Goal: Information Seeking & Learning: Learn about a topic

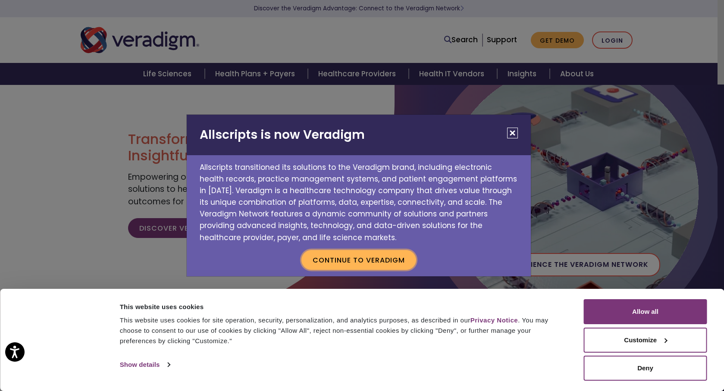
click at [350, 256] on button "Continue to Veradigm" at bounding box center [359, 260] width 115 height 20
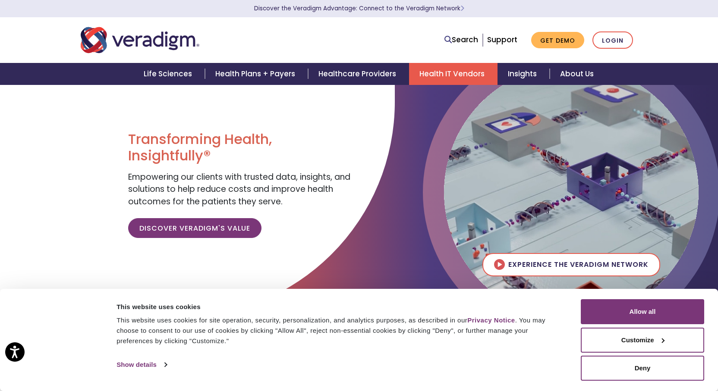
click at [446, 75] on link "Health IT Vendors" at bounding box center [453, 74] width 88 height 22
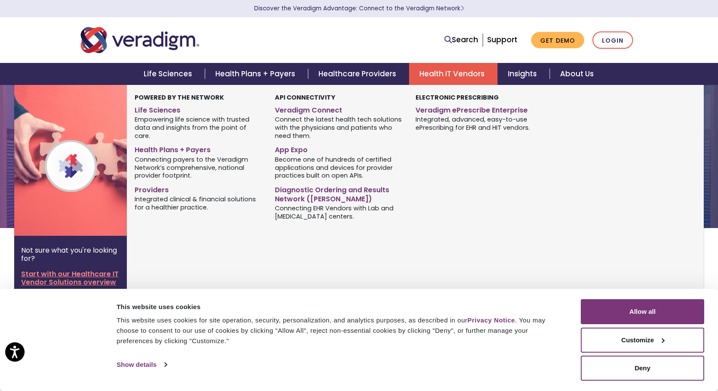
click at [92, 274] on link "Start with our Healthcare IT Vendor Solutions overview" at bounding box center [70, 282] width 99 height 25
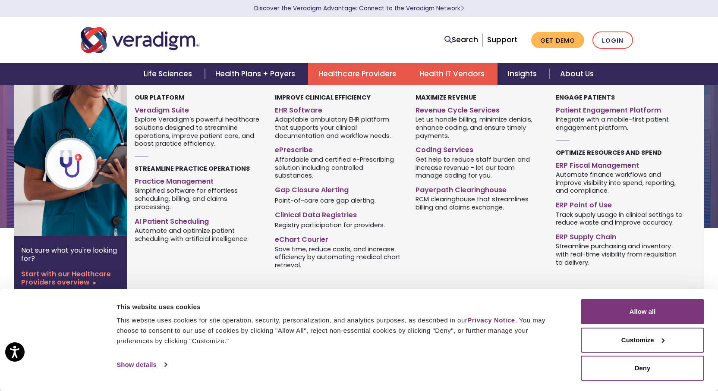
click at [342, 71] on link "Healthcare Providers" at bounding box center [358, 74] width 101 height 22
